Goal: Check status

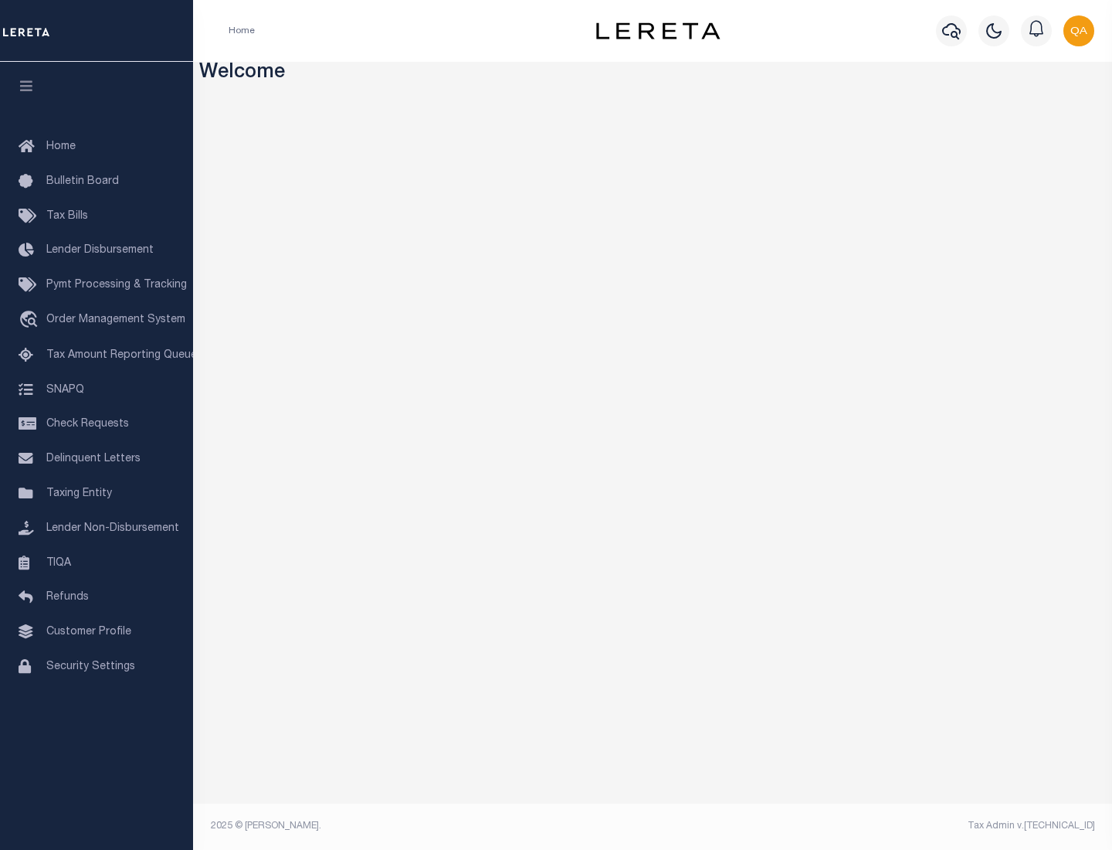
click at [97, 424] on span "Check Requests" at bounding box center [87, 424] width 83 height 11
select select "50"
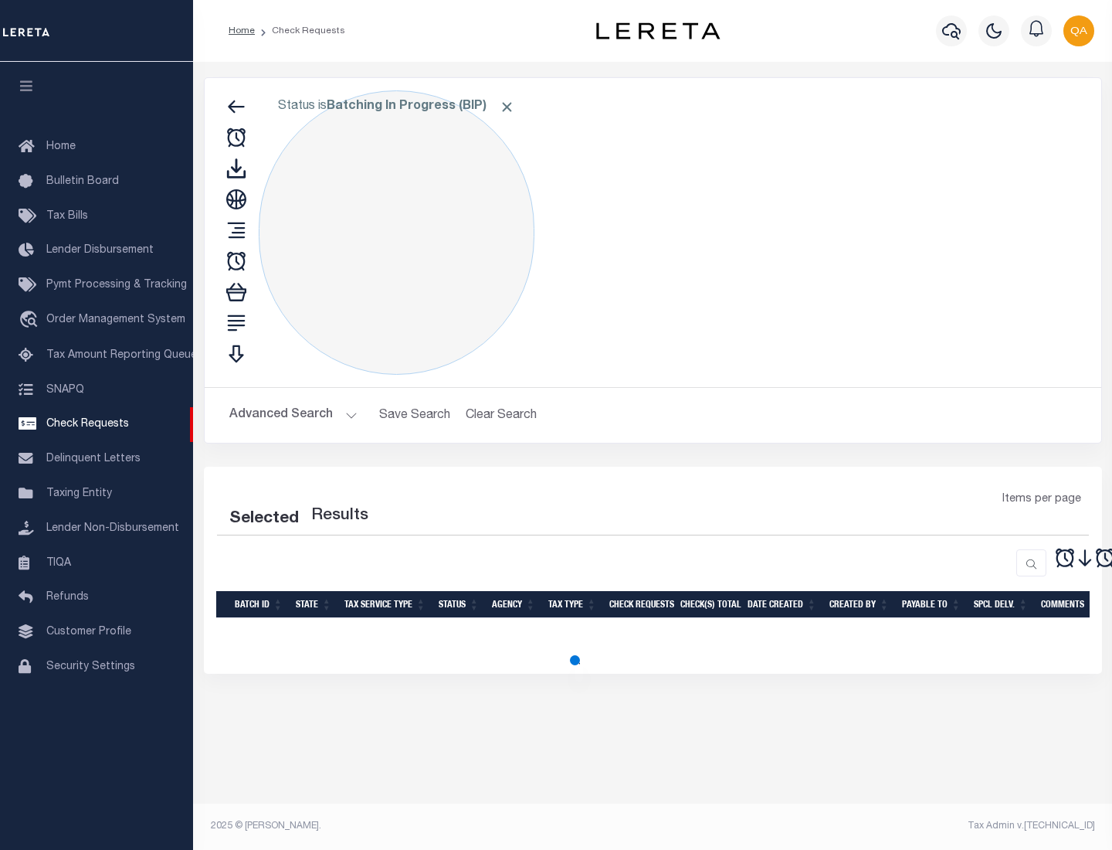
select select "50"
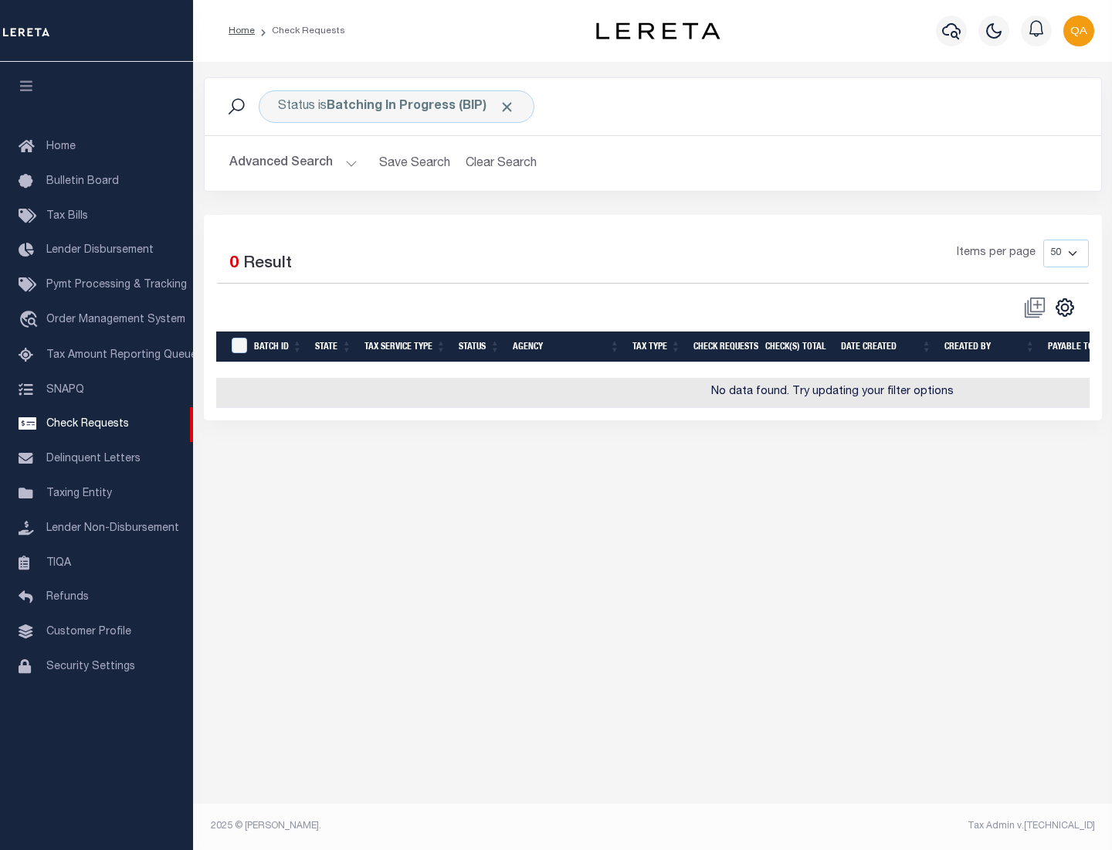
click at [508, 107] on span "Click to Remove" at bounding box center [507, 107] width 16 height 16
